Goal: Information Seeking & Learning: Understand process/instructions

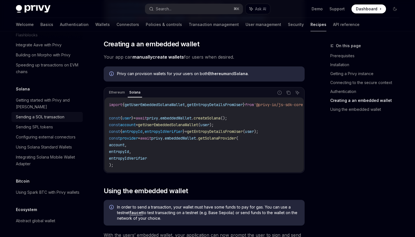
scroll to position [886, 0]
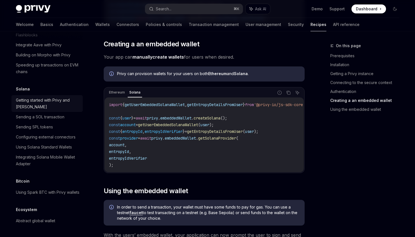
click at [56, 102] on div "Getting started with Privy and [PERSON_NAME]" at bounding box center [48, 103] width 64 height 13
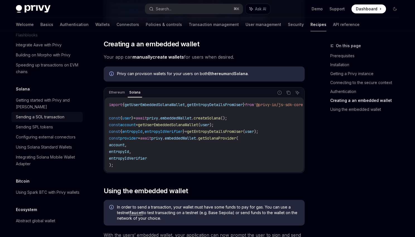
click at [47, 120] on div "Sending a SOL transaction" at bounding box center [40, 117] width 49 height 7
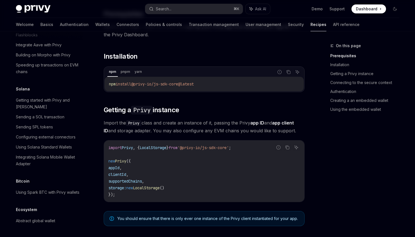
scroll to position [0, 0]
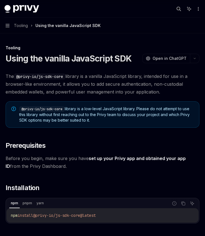
type textarea "*"
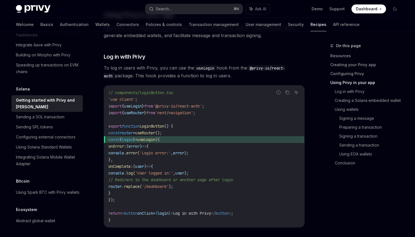
scroll to position [531, 0]
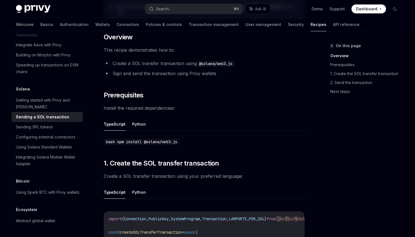
scroll to position [114, 0]
